Goal: Task Accomplishment & Management: Use online tool/utility

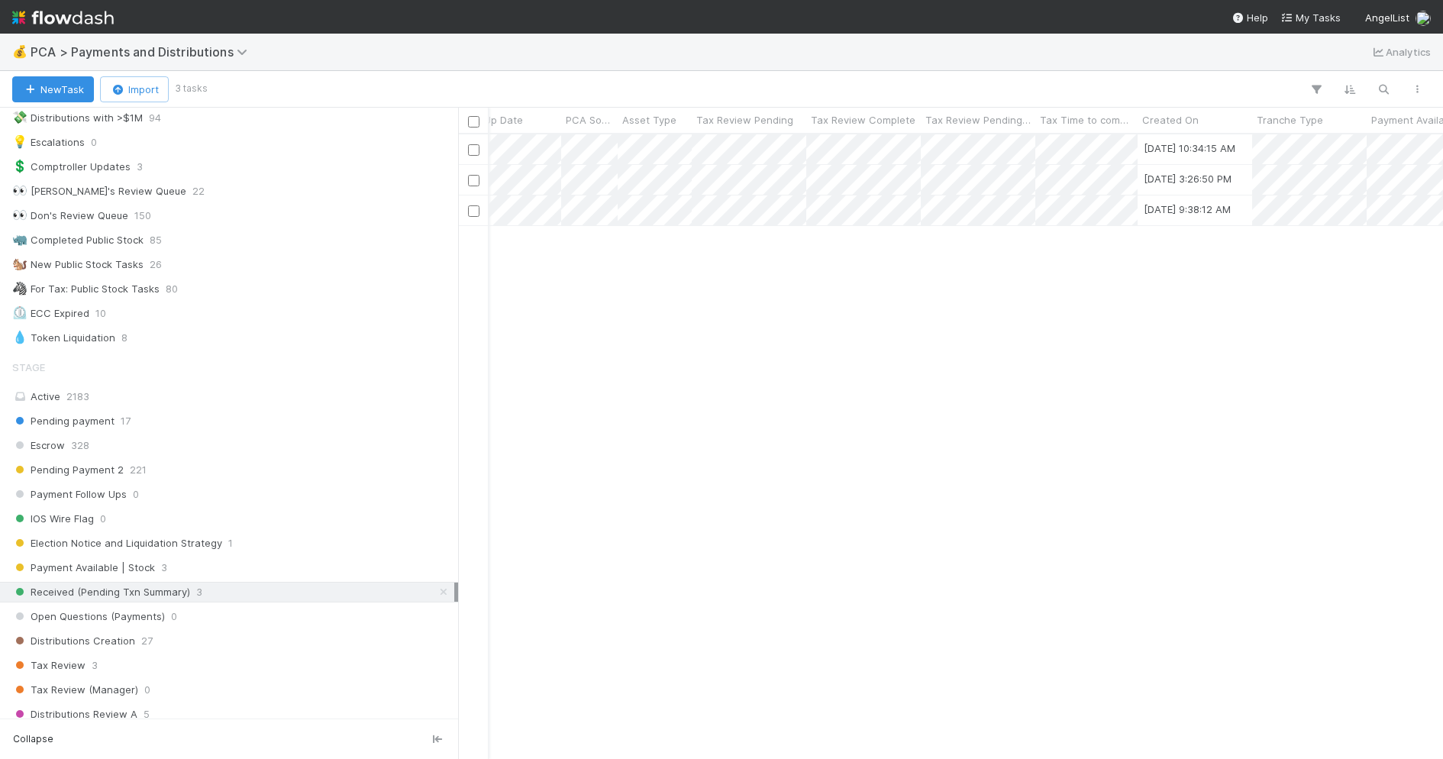
scroll to position [0, 851]
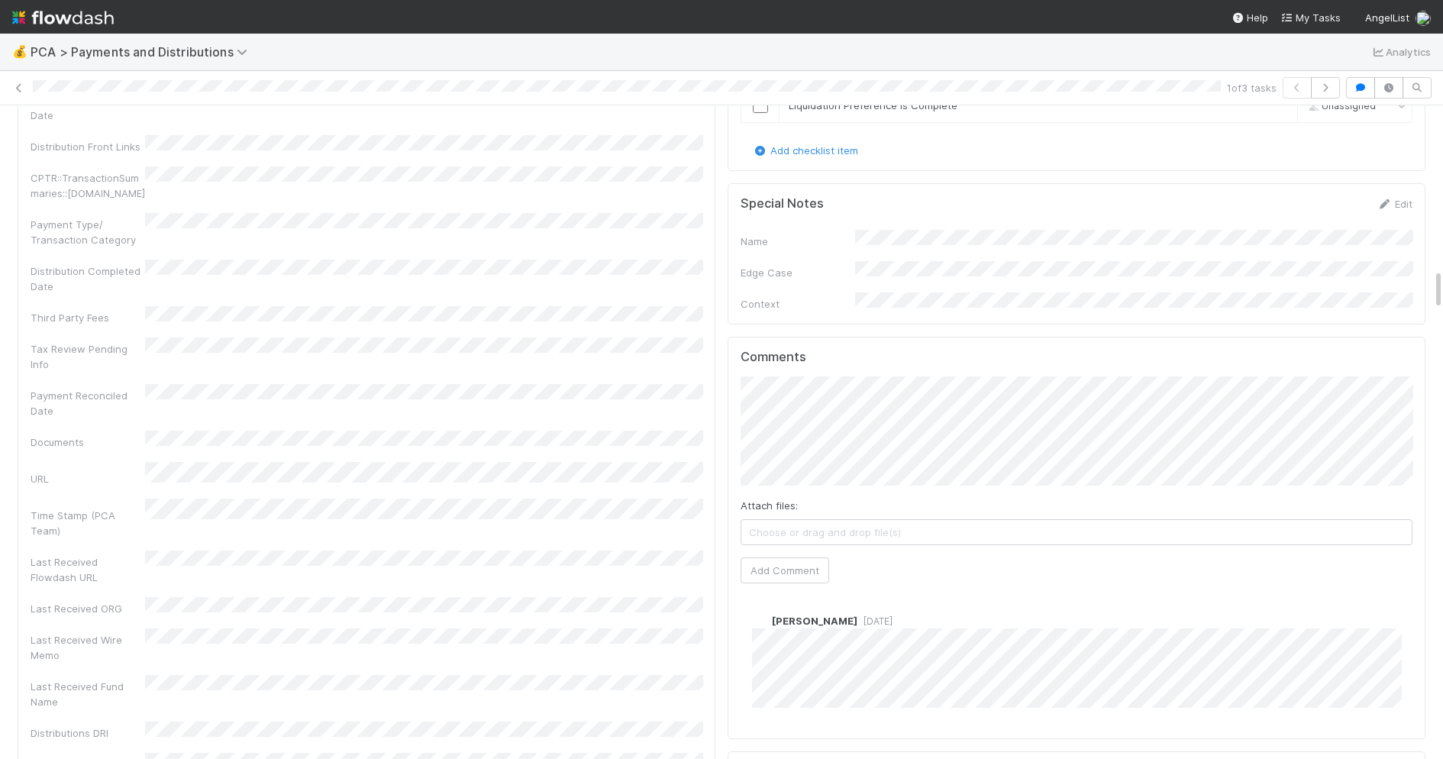
scroll to position [2599, 0]
click at [790, 553] on button "Add Comment" at bounding box center [785, 566] width 89 height 26
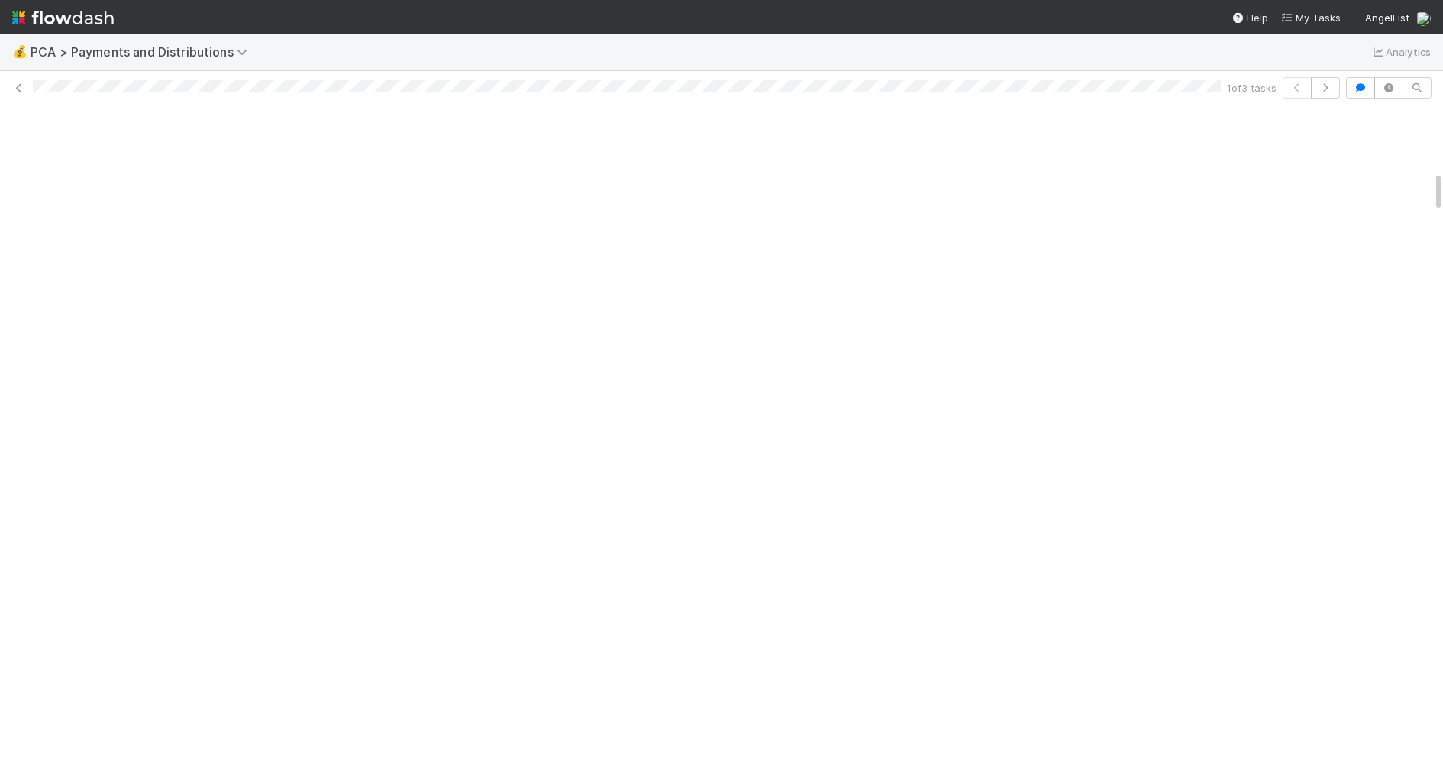
scroll to position [0, 0]
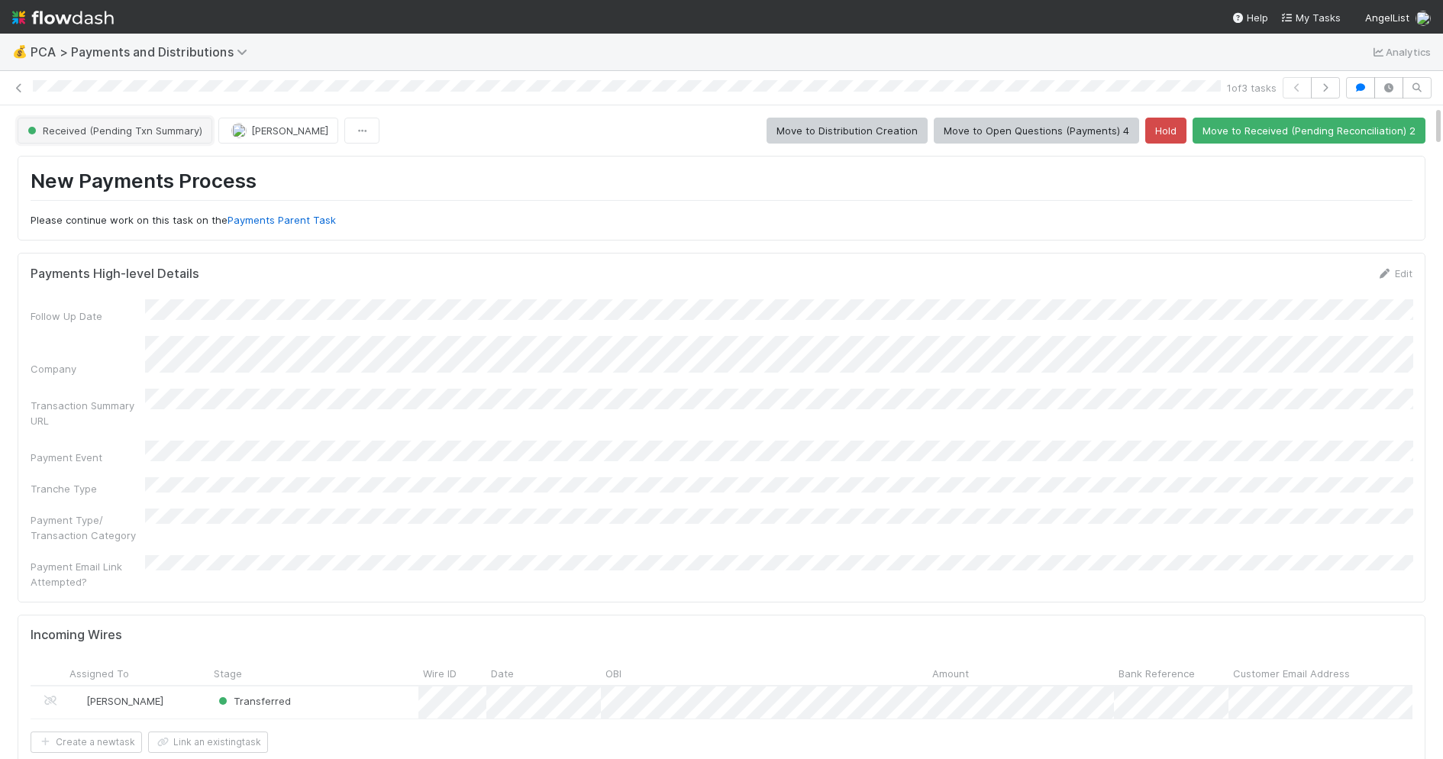
click at [199, 126] on span "Received (Pending Txn Summary)" at bounding box center [113, 130] width 178 height 12
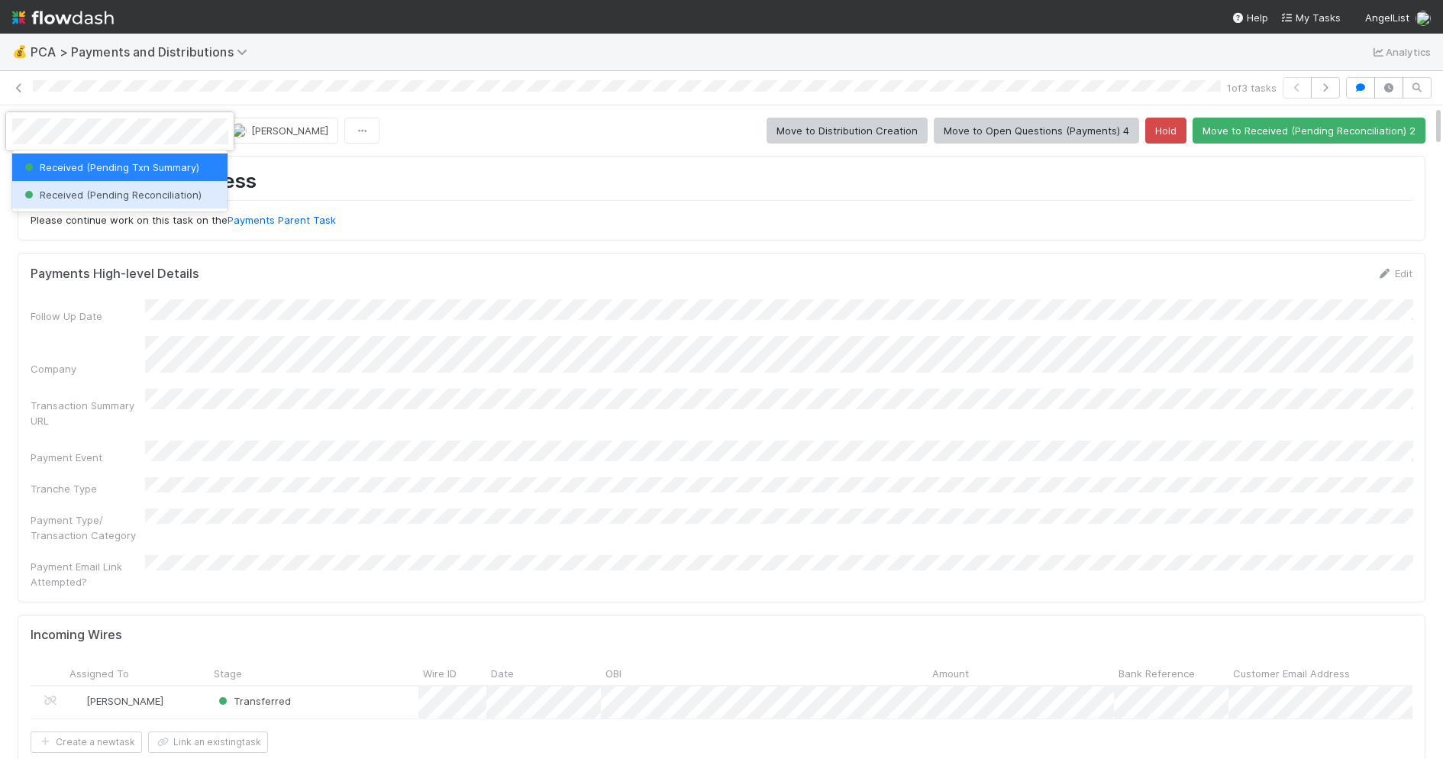
click at [173, 194] on span "Received (Pending Reconciliation)" at bounding box center [111, 195] width 180 height 12
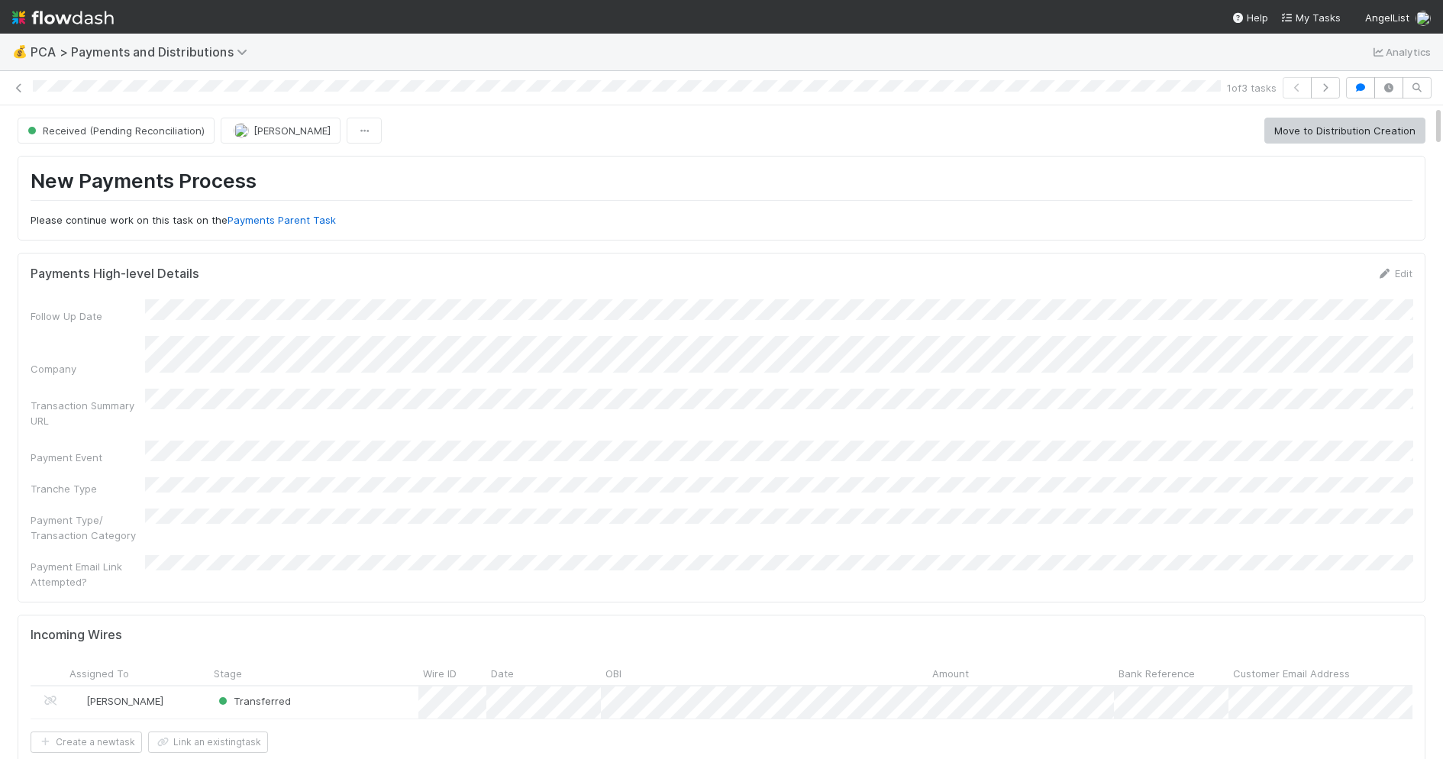
click at [92, 21] on img at bounding box center [63, 18] width 102 height 26
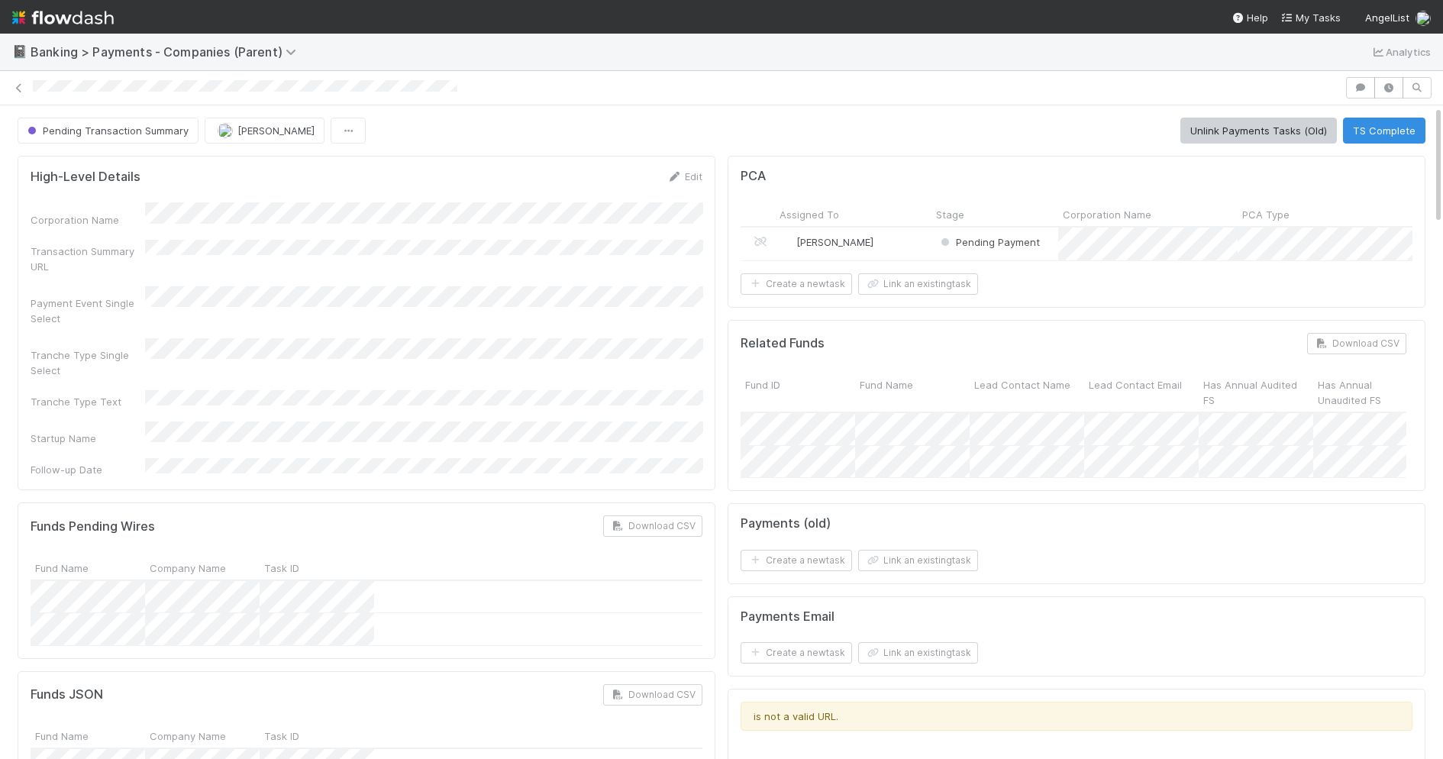
click at [118, 60] on span "Banking > Payments - Companies (Parent)" at bounding box center [174, 52] width 286 height 18
click at [162, 57] on span "Banking > Payments - Companies (Parent)" at bounding box center [167, 51] width 273 height 15
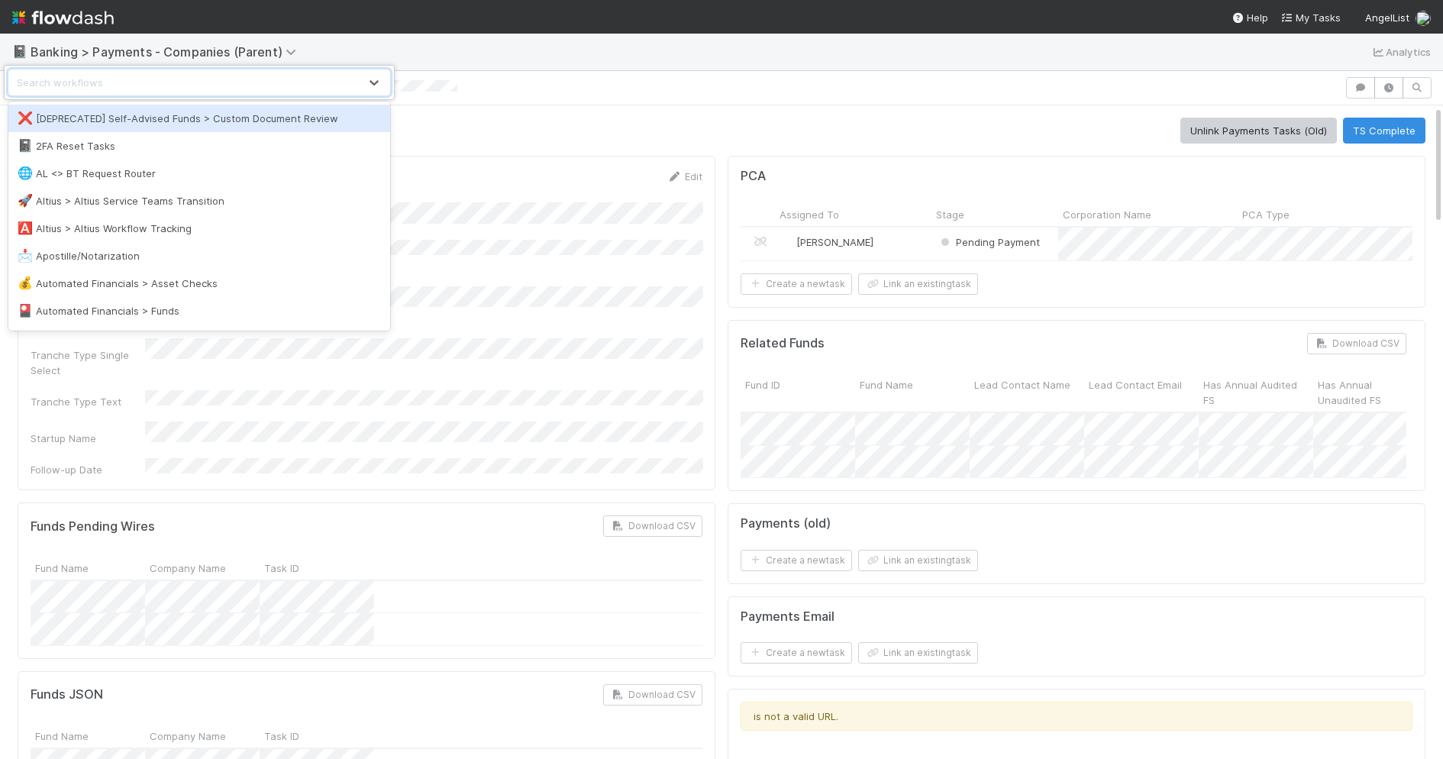
click at [161, 57] on div "option [DEPRECATED] Self-Advised Funds > Custom Document Review focused, 1 of 5…" at bounding box center [721, 379] width 1443 height 759
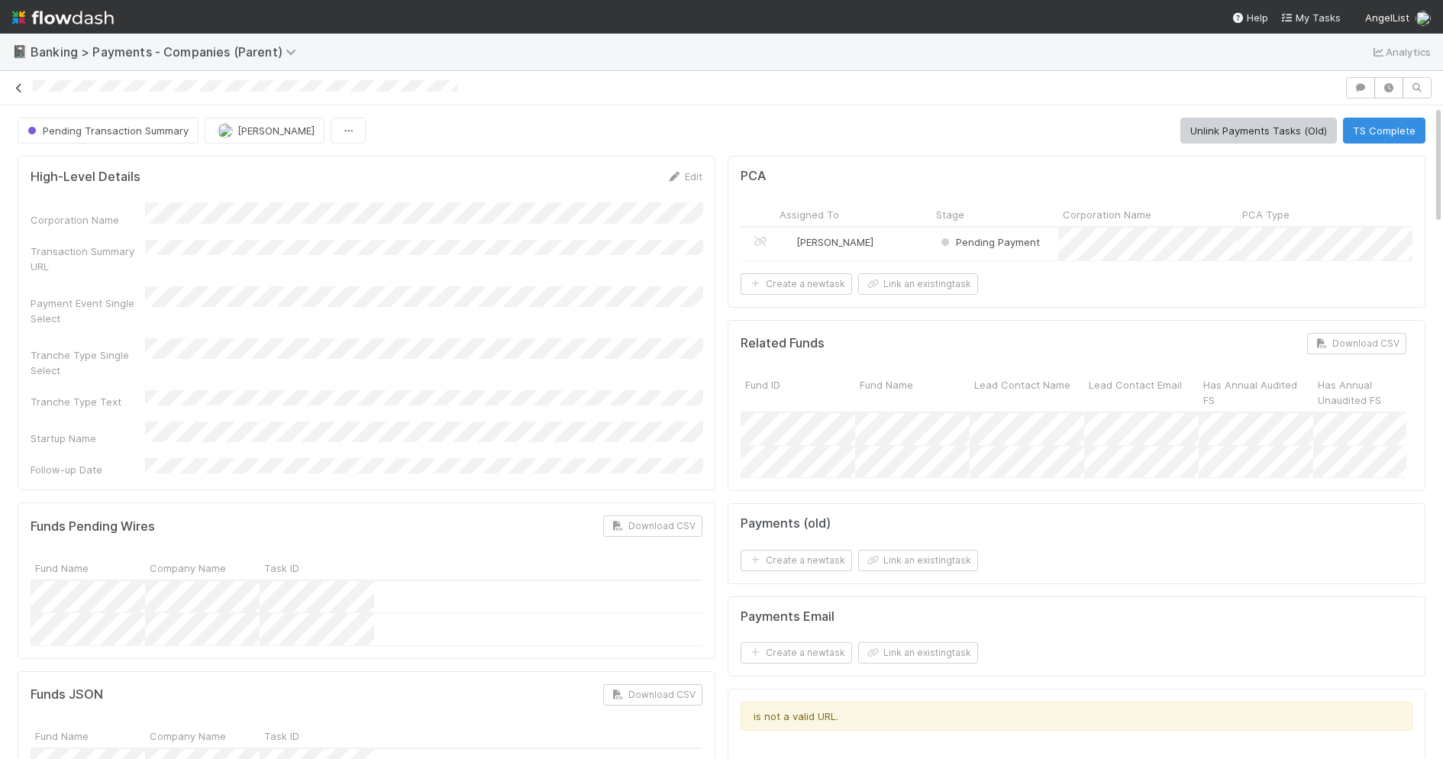
click at [22, 83] on icon at bounding box center [18, 88] width 15 height 10
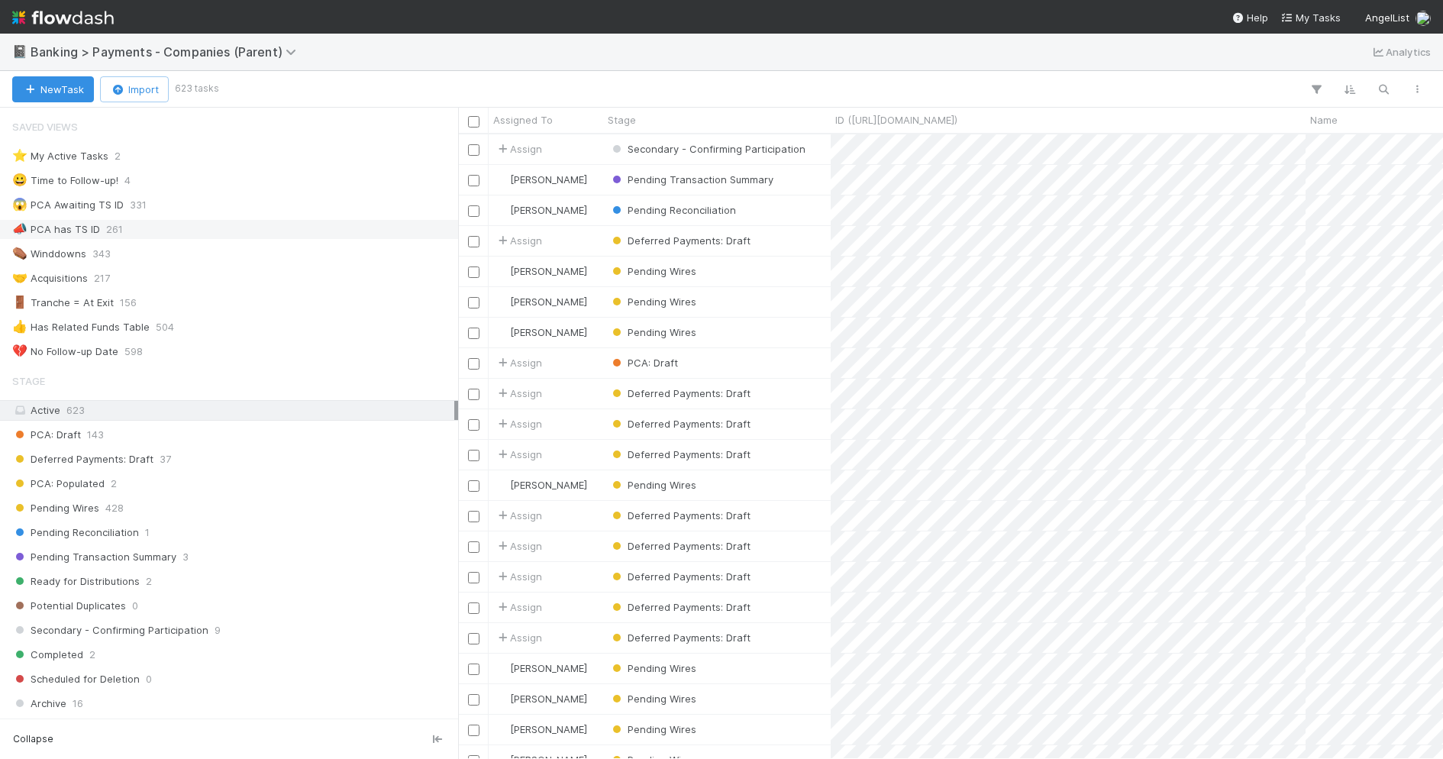
scroll to position [187, 0]
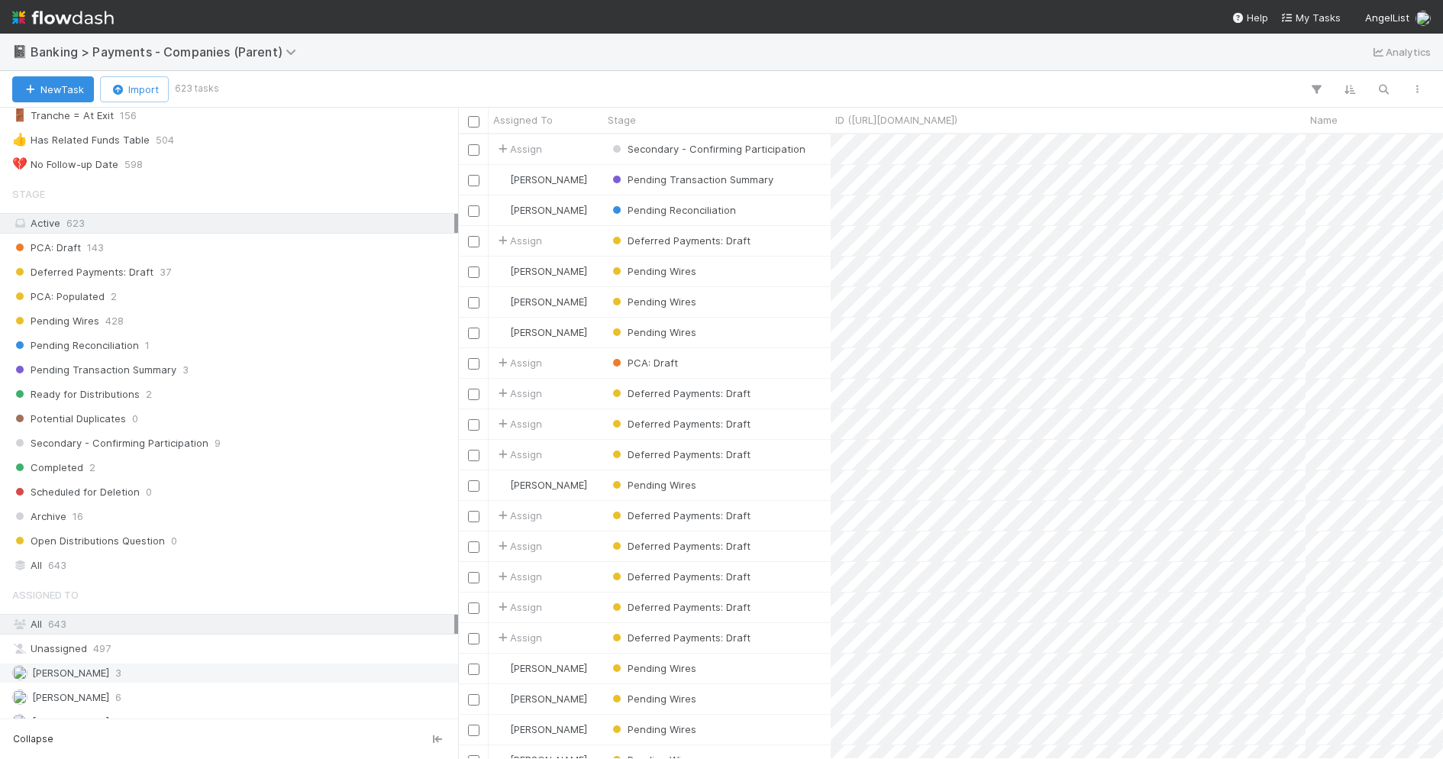
click at [69, 667] on span "[PERSON_NAME]" at bounding box center [70, 673] width 77 height 12
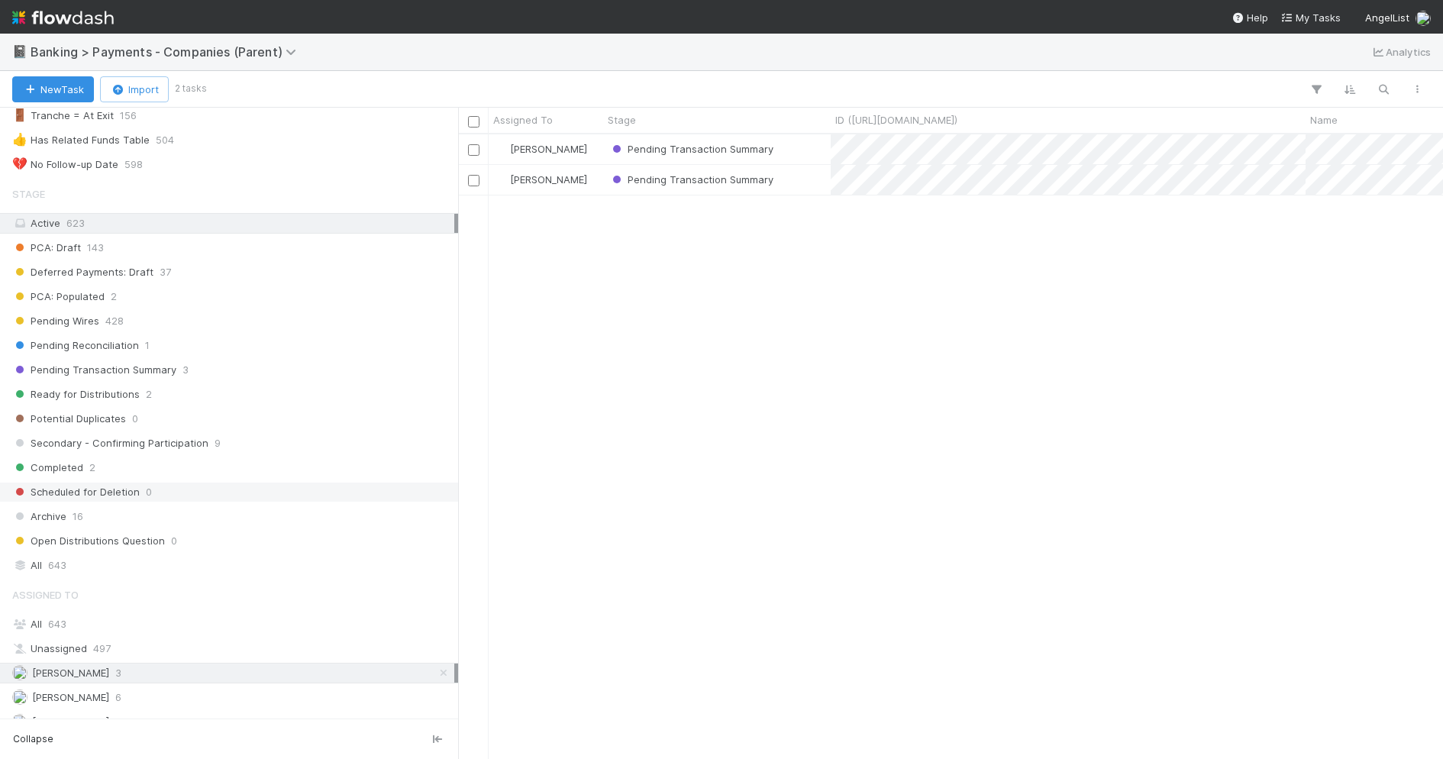
scroll to position [625, 985]
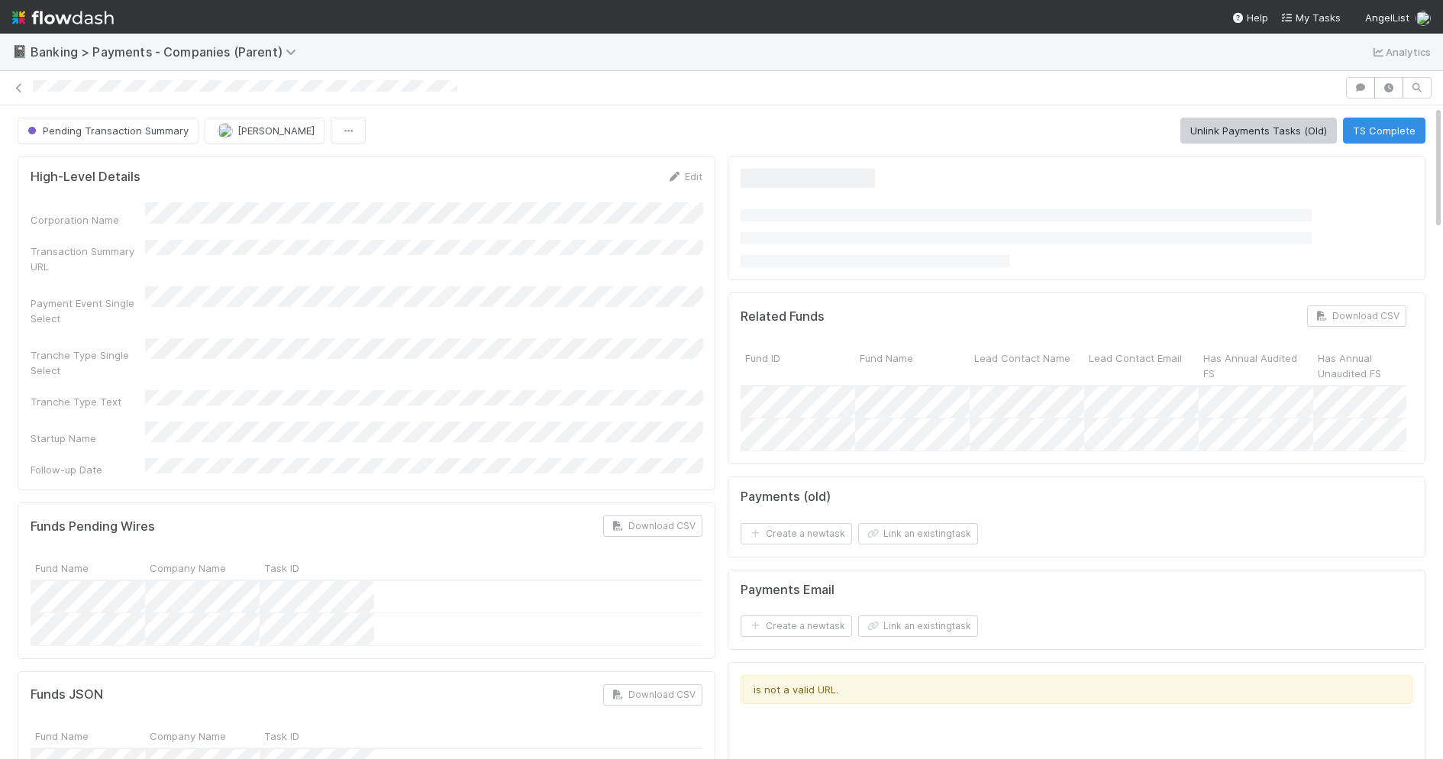
scroll to position [0, 4]
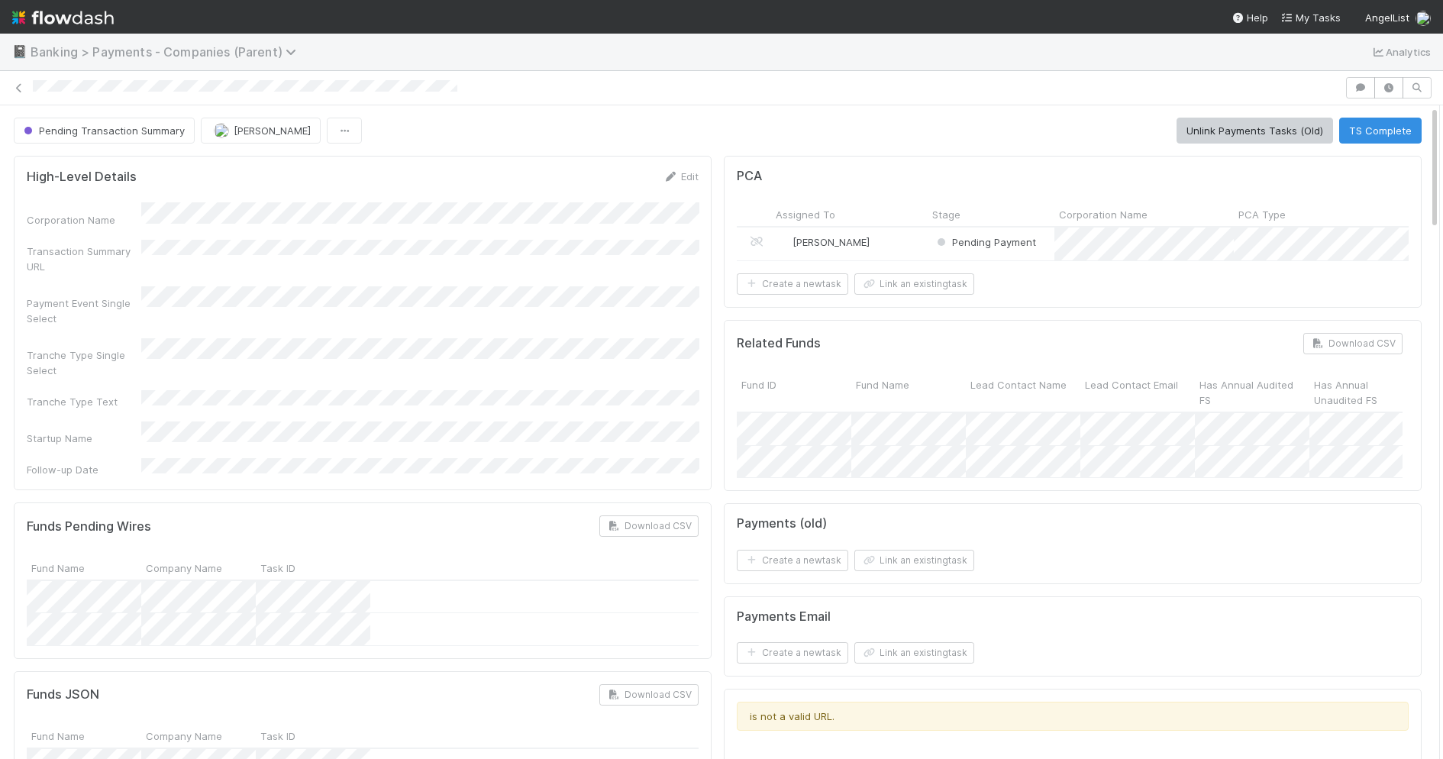
click at [199, 47] on span "Banking > Payments - Companies (Parent)" at bounding box center [167, 51] width 273 height 15
click at [567, 208] on div "Search workflows" at bounding box center [721, 379] width 1443 height 759
click at [34, 49] on span "Banking > Payments - Companies (Parent)" at bounding box center [167, 51] width 273 height 15
click at [37, 50] on div "Search workflows" at bounding box center [721, 379] width 1443 height 759
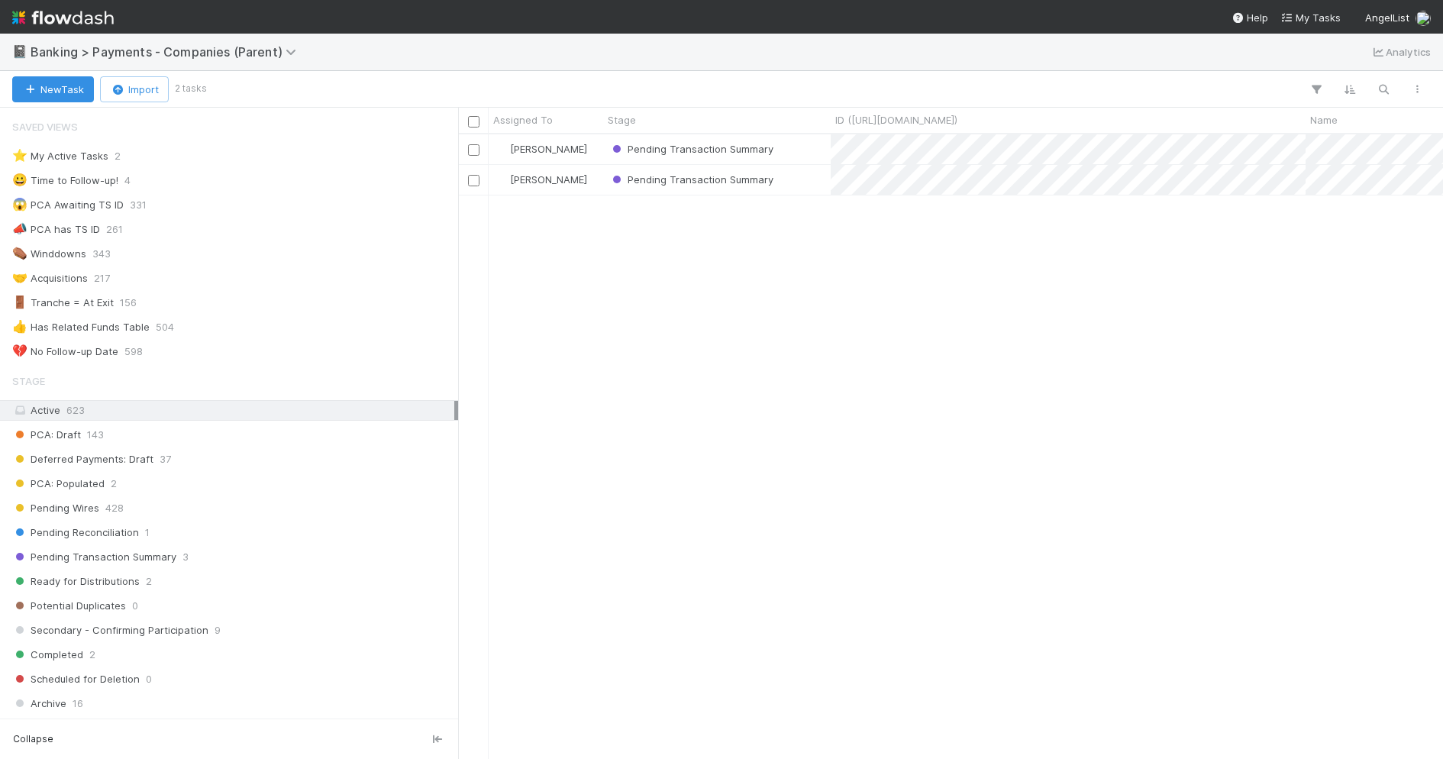
scroll to position [187, 0]
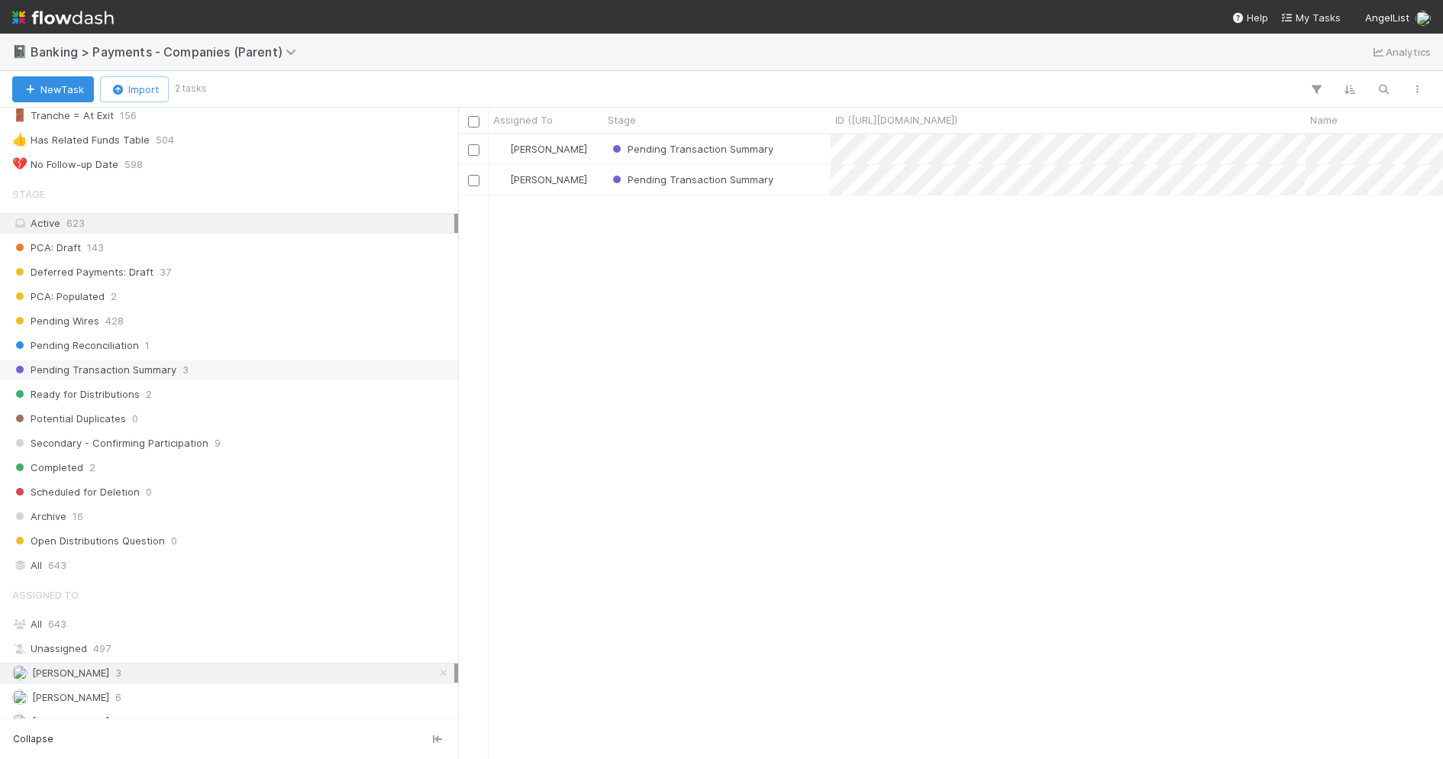
click at [286, 360] on div "Pending Transaction Summary 3" at bounding box center [233, 369] width 442 height 19
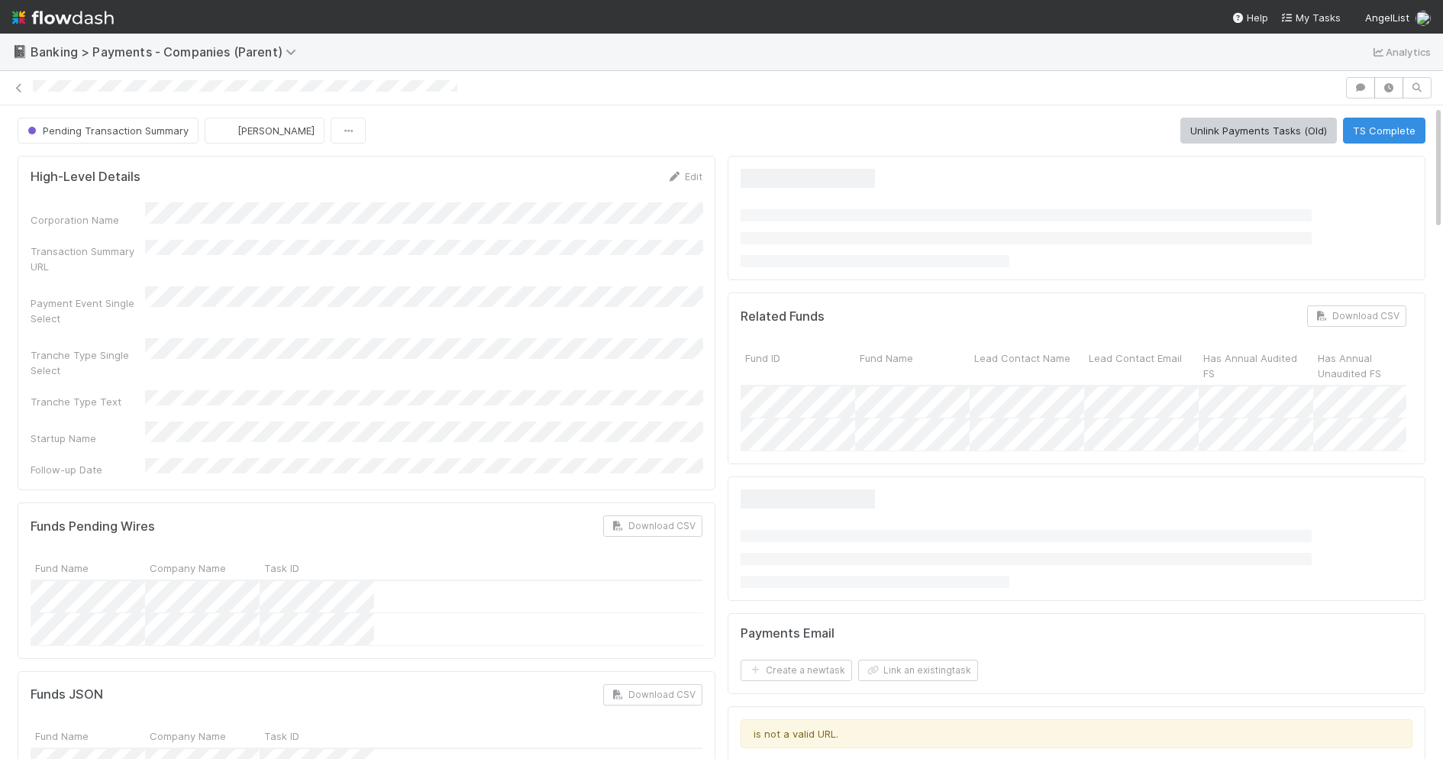
scroll to position [0, 20]
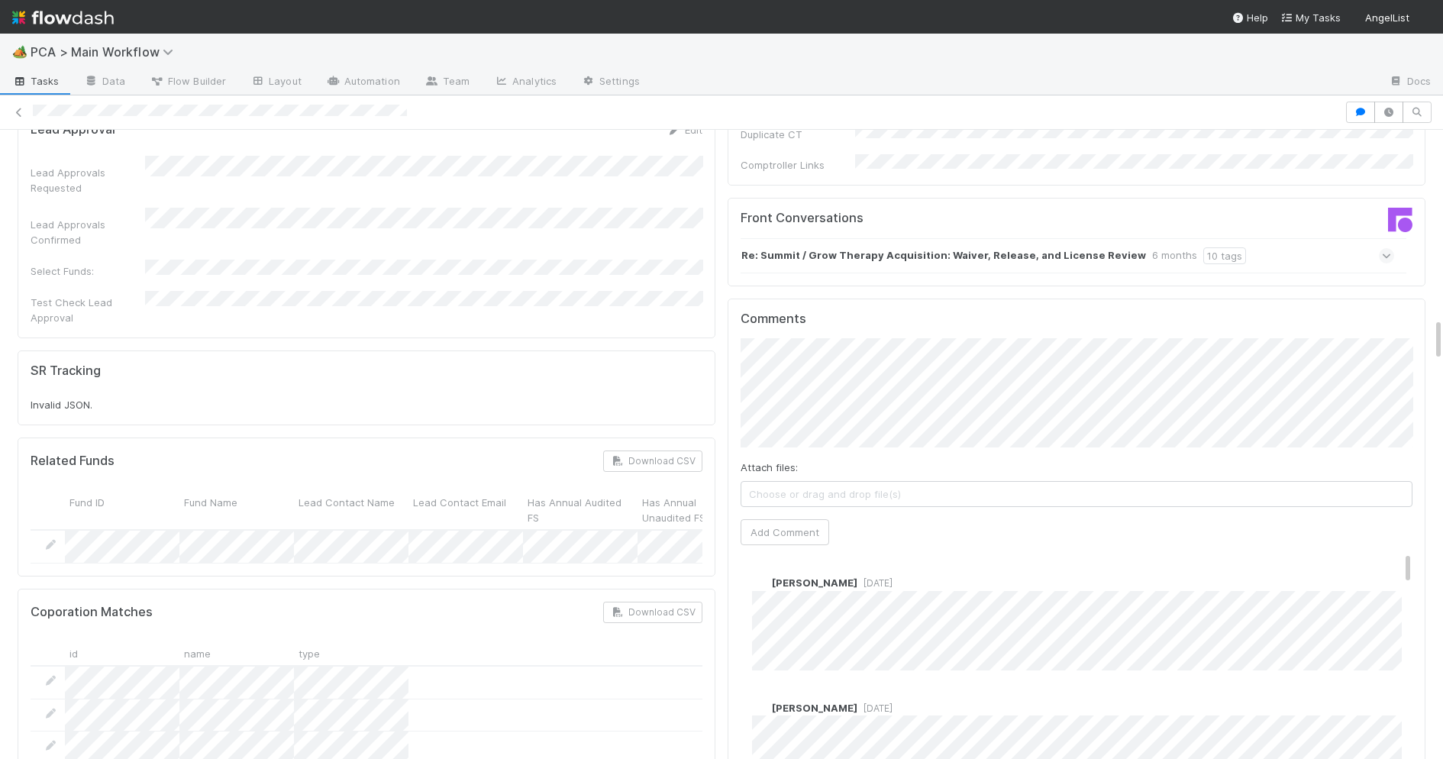
scroll to position [2708, 0]
